Goal: Task Accomplishment & Management: Manage account settings

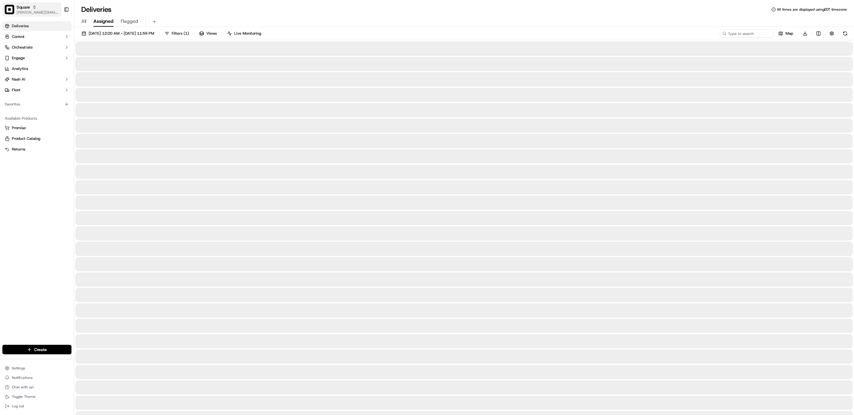
click at [25, 10] on span "[PERSON_NAME][EMAIL_ADDRESS][DOMAIN_NAME]" at bounding box center [38, 12] width 42 height 5
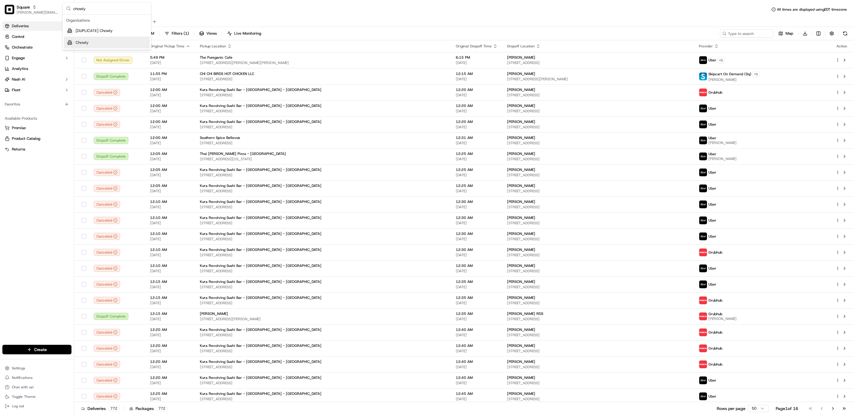
type input "chowly"
click at [88, 43] on span "Chowly" at bounding box center [82, 42] width 13 height 5
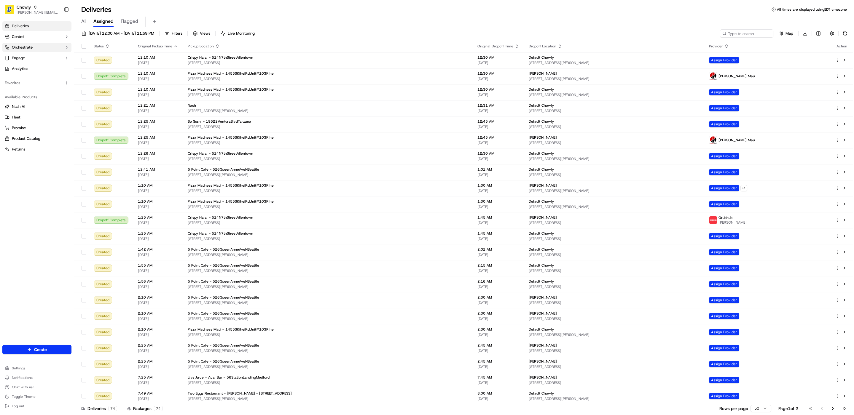
click at [43, 50] on button "Orchestrate" at bounding box center [36, 47] width 69 height 9
click at [40, 67] on span "Dispatch Strategies" at bounding box center [29, 66] width 35 height 5
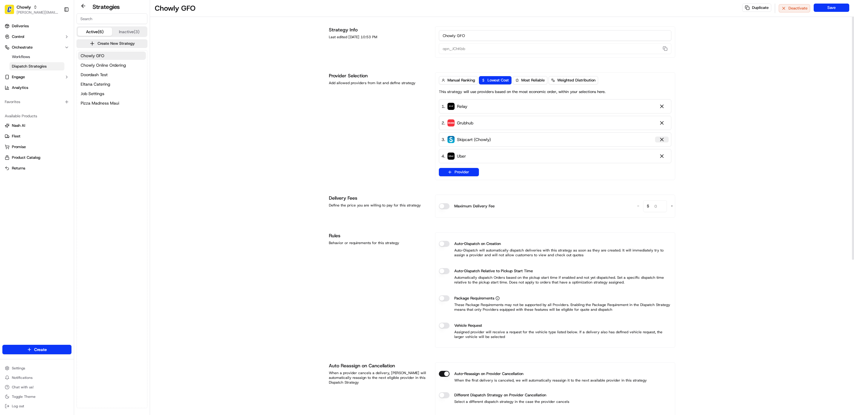
click at [662, 142] on div at bounding box center [662, 140] width 6 height 6
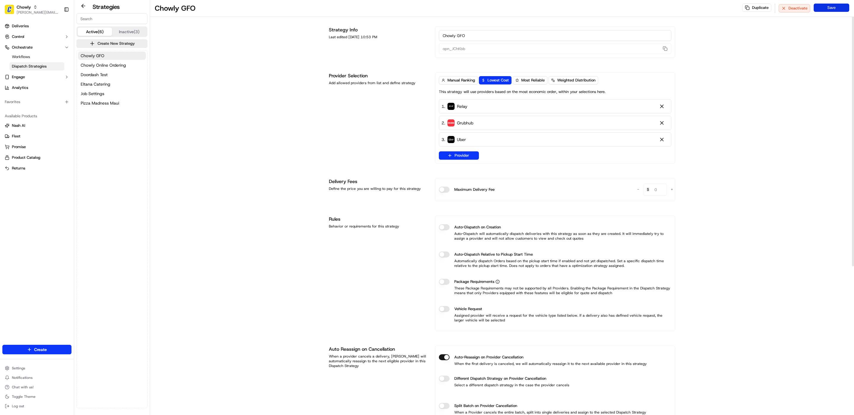
click at [825, 11] on button "Save" at bounding box center [831, 8] width 36 height 8
click at [99, 65] on span "Chowly Online Ordering" at bounding box center [103, 65] width 45 height 6
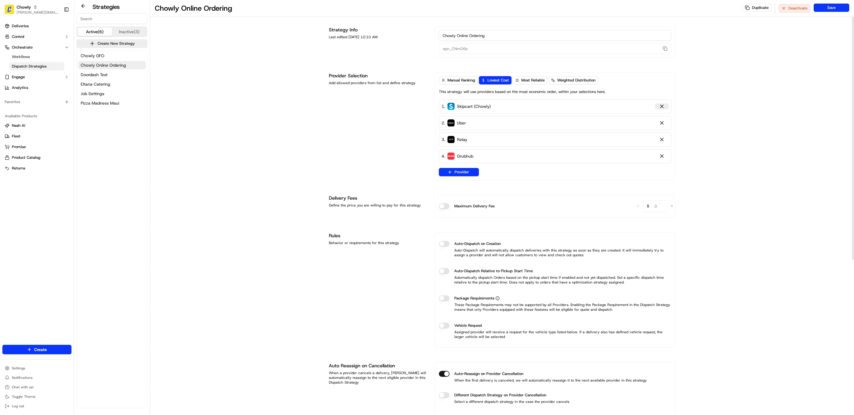
click at [663, 106] on div at bounding box center [662, 106] width 6 height 6
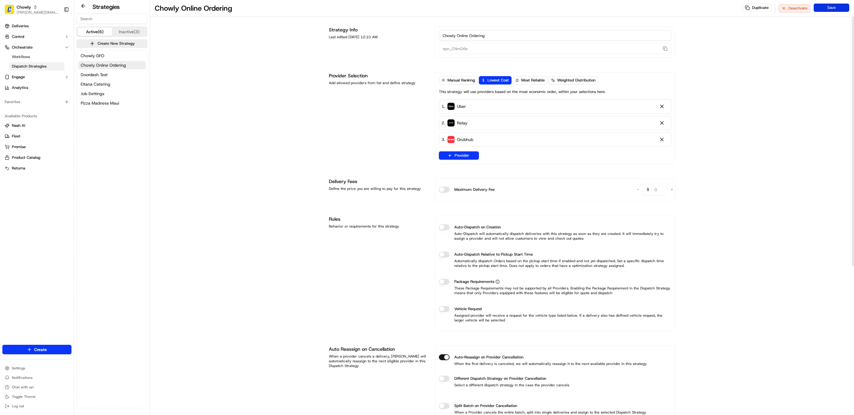
click at [833, 7] on button "Save" at bounding box center [831, 8] width 36 height 8
click at [96, 74] on span "Doordash Test" at bounding box center [94, 75] width 27 height 6
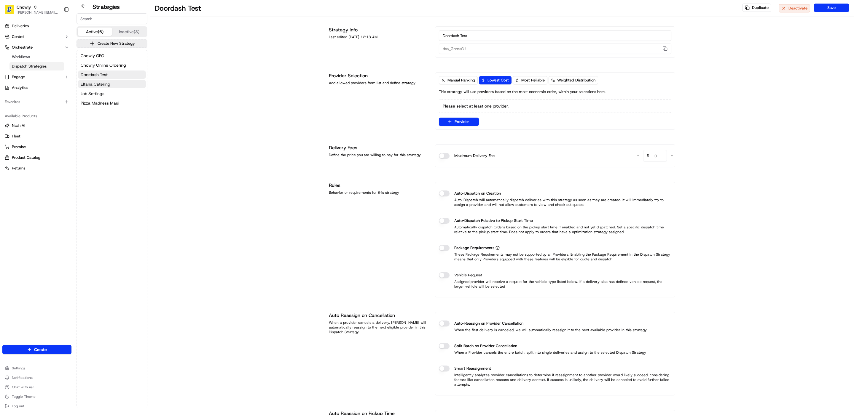
click at [96, 83] on span "Eltana Catering" at bounding box center [96, 84] width 30 height 6
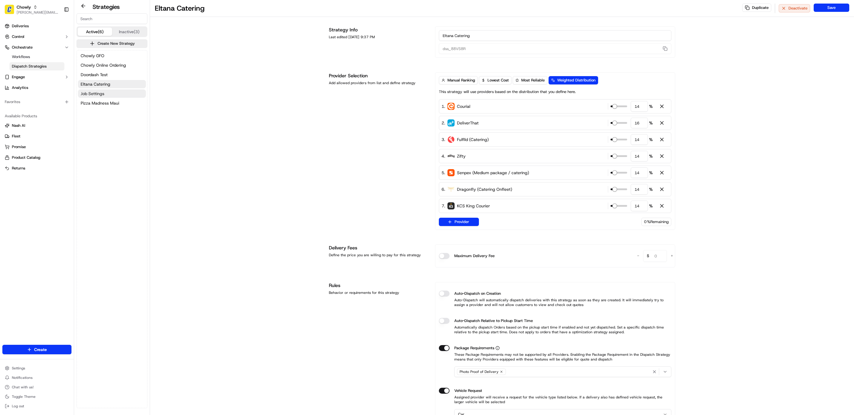
click at [99, 92] on span "Job Settings" at bounding box center [93, 94] width 24 height 6
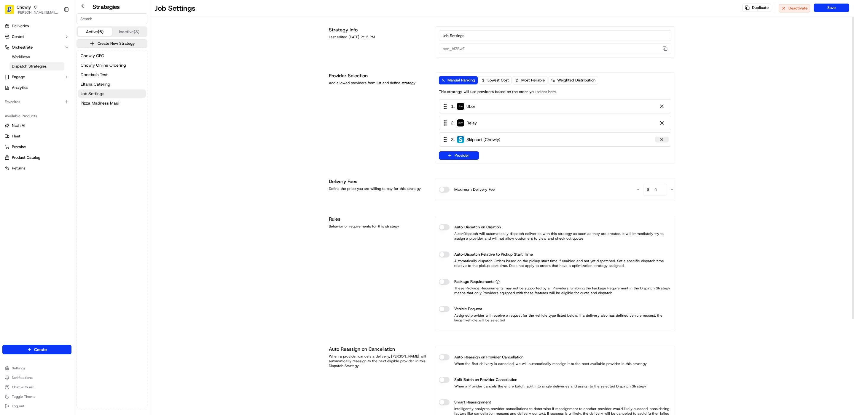
click at [664, 142] on div at bounding box center [662, 140] width 6 height 6
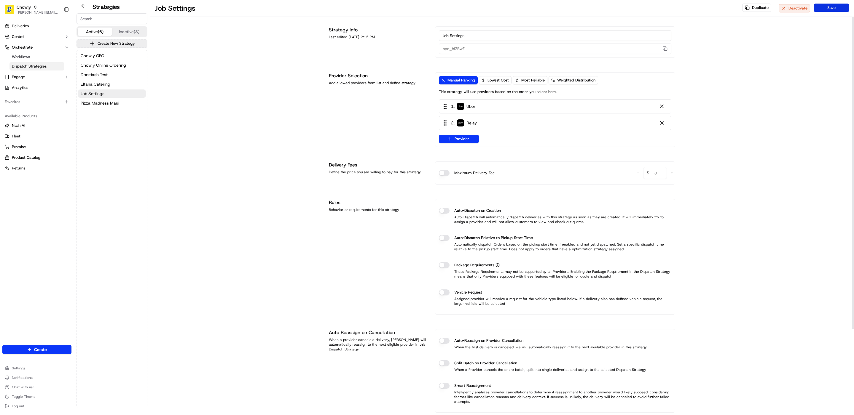
click at [824, 10] on button "Save" at bounding box center [831, 8] width 36 height 8
click at [119, 104] on button "Pizza Madness Maui" at bounding box center [112, 103] width 68 height 8
